Goal: Use online tool/utility: Utilize a website feature to perform a specific function

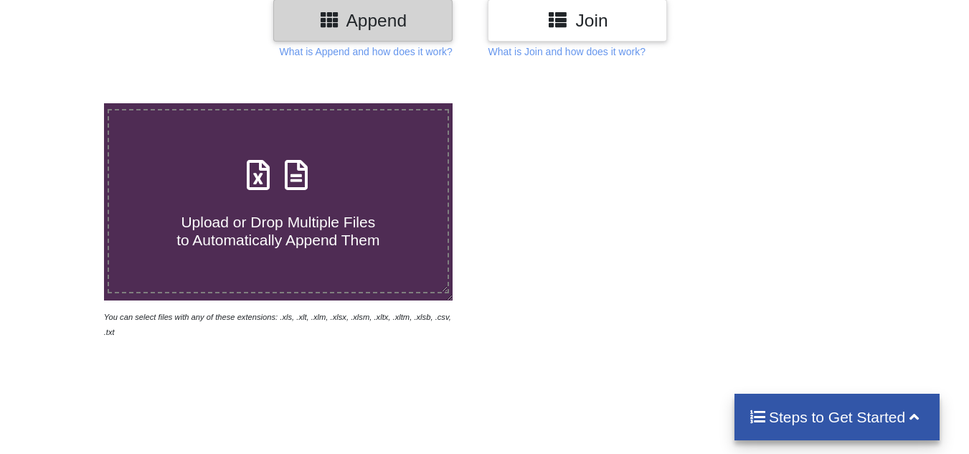
scroll to position [215, 0]
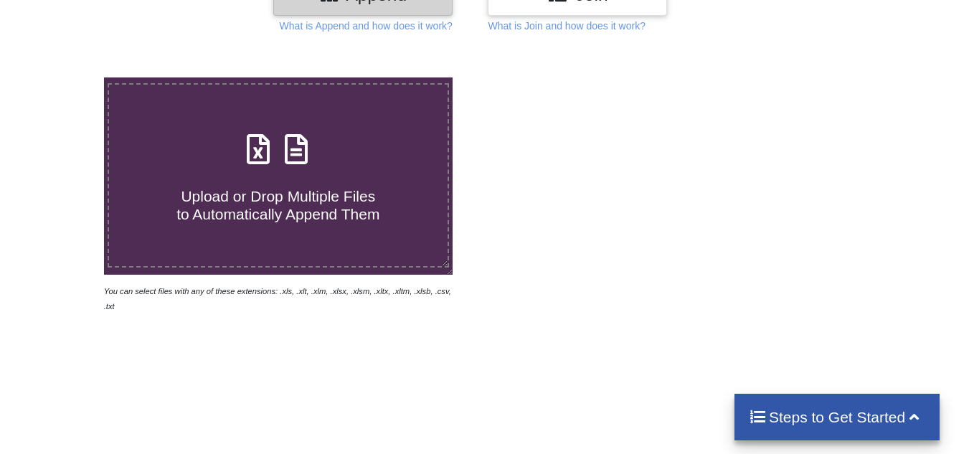
click at [283, 208] on span "Upload or Drop Multiple Files to Automatically Append Them" at bounding box center [278, 205] width 203 height 34
click at [65, 77] on input "Upload or Drop Multiple Files to Automatically Append Them" at bounding box center [65, 77] width 0 height 0
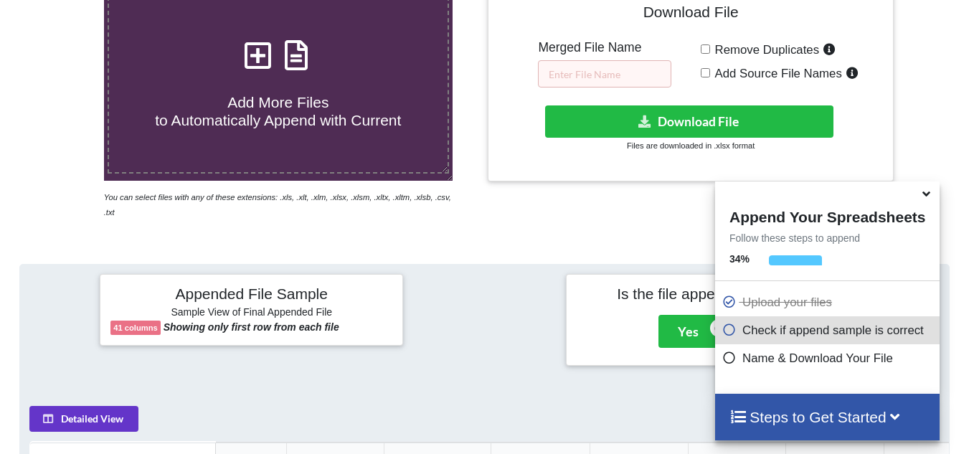
scroll to position [271, 0]
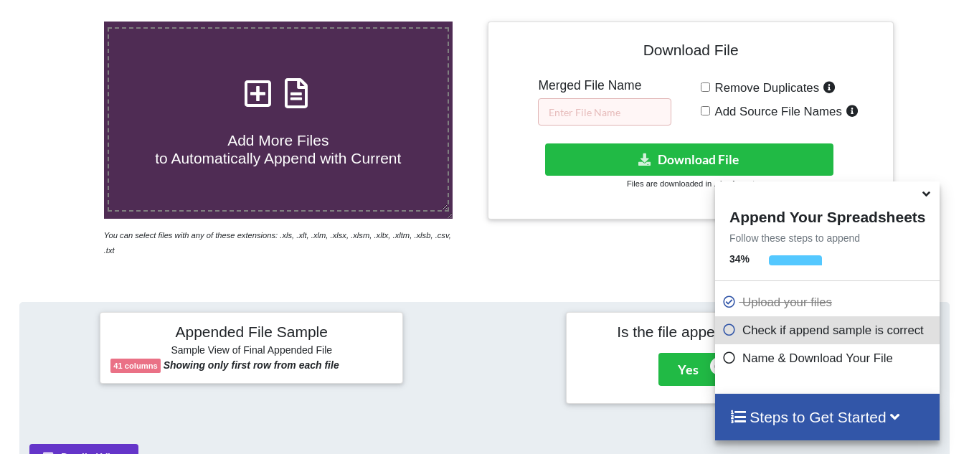
click at [296, 116] on div "Add More Files to Automatically Append with Current" at bounding box center [278, 119] width 339 height 97
click at [65, 22] on input "Add More Files to Automatically Append with Current" at bounding box center [65, 22] width 0 height 0
type input "C:\fakepath\RSAVCODE_20250701_150001.CSV"
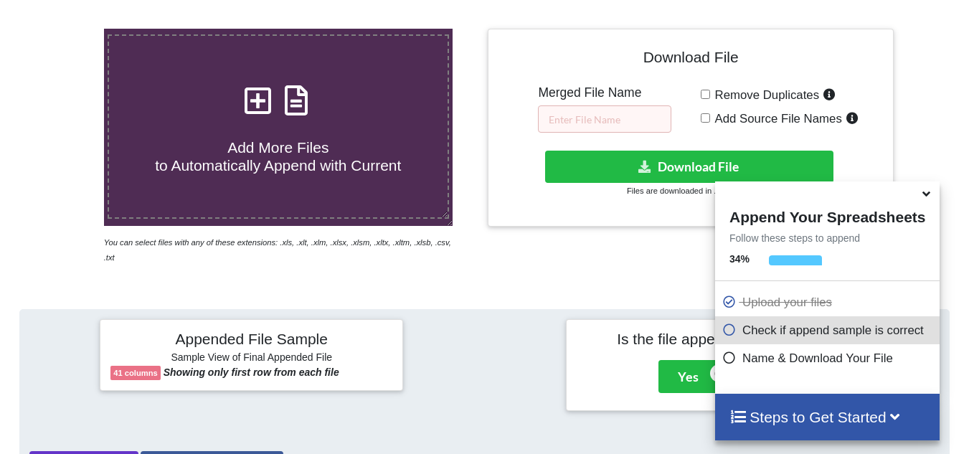
scroll to position [199, 0]
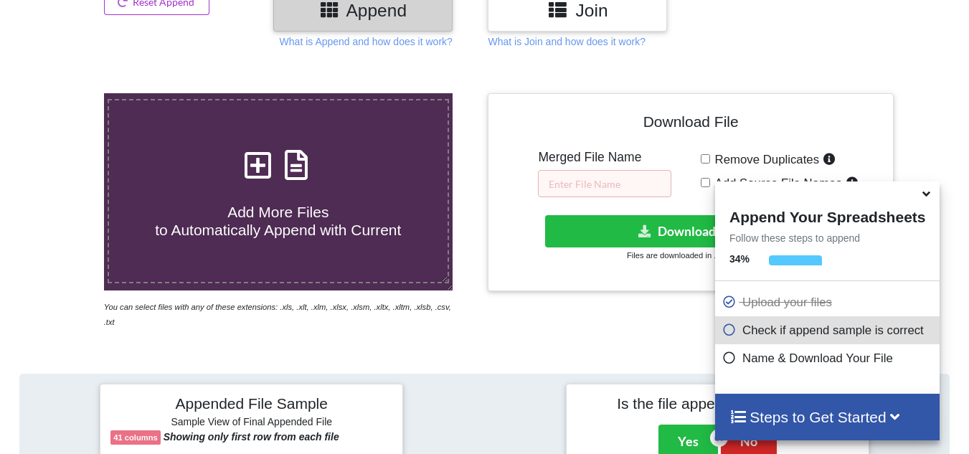
click at [929, 197] on icon at bounding box center [926, 191] width 15 height 13
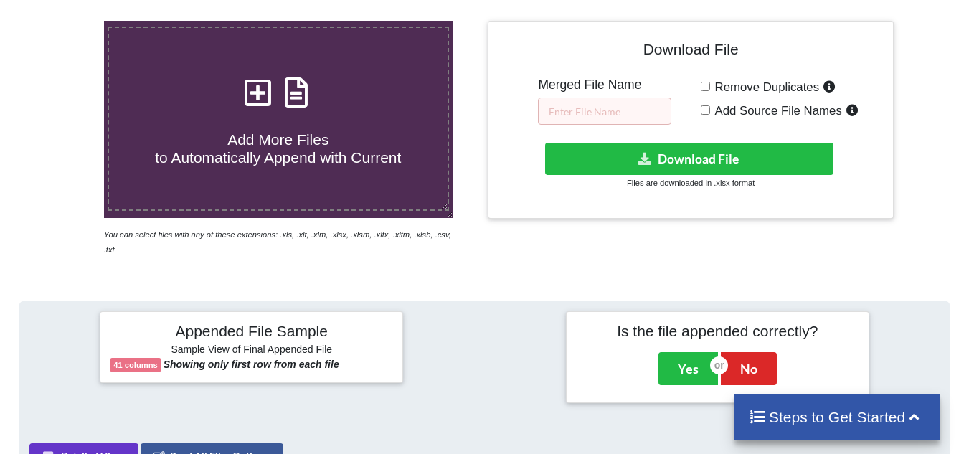
scroll to position [271, 0]
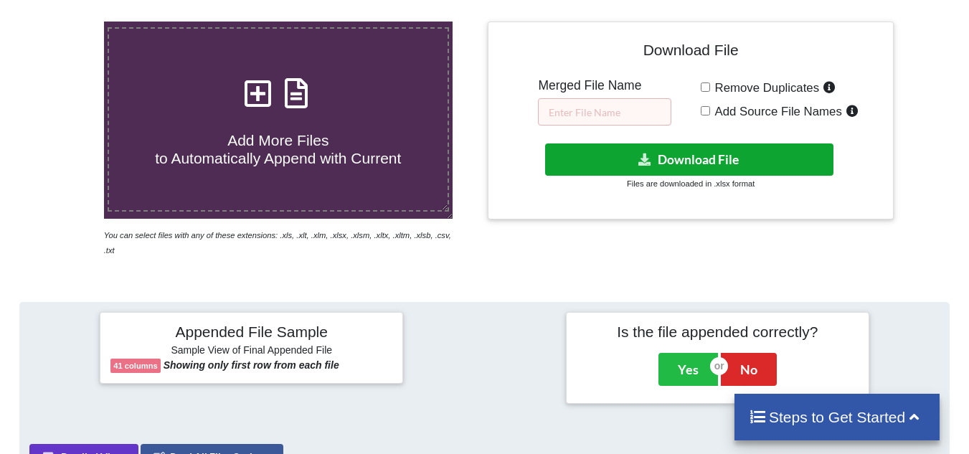
click at [669, 152] on button "Download File" at bounding box center [689, 160] width 288 height 32
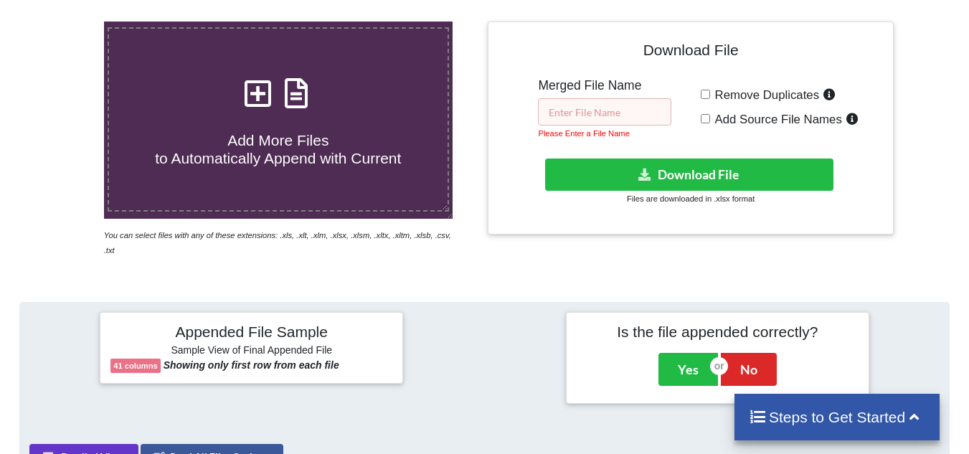
click at [569, 113] on input "text" at bounding box center [604, 111] width 133 height 27
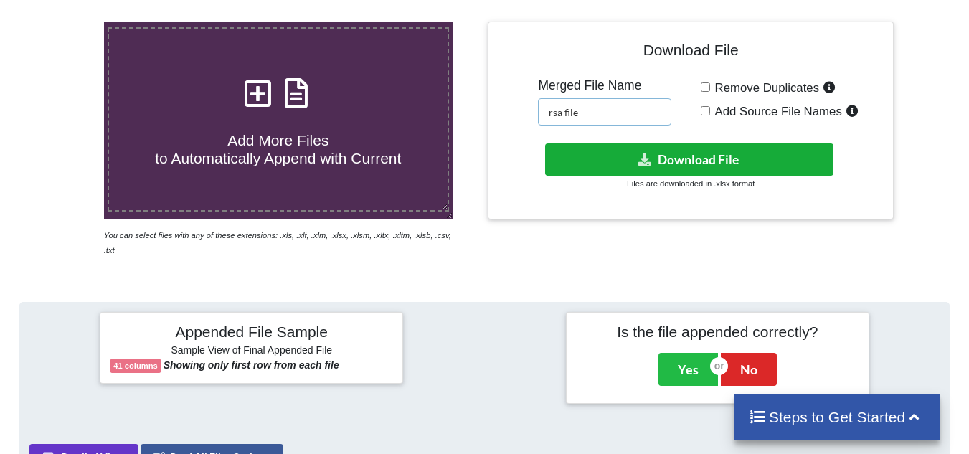
type input "rsa file"
click at [657, 159] on button "Download File" at bounding box center [689, 160] width 288 height 32
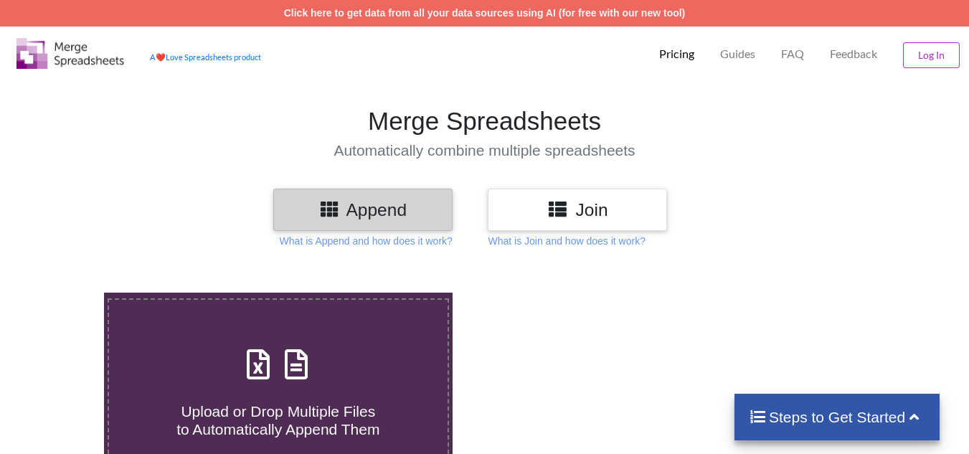
scroll to position [271, 0]
